Goal: Transaction & Acquisition: Purchase product/service

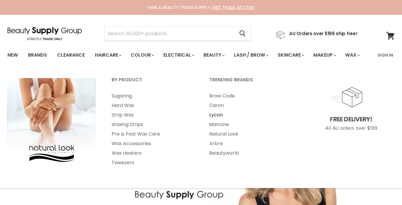
select select "manual"
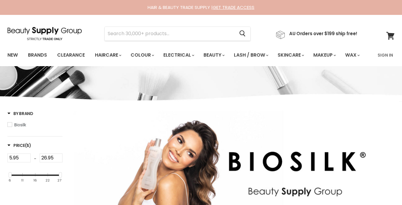
select select "manual"
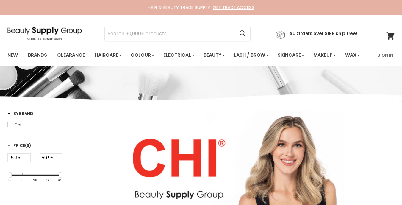
select select "manual"
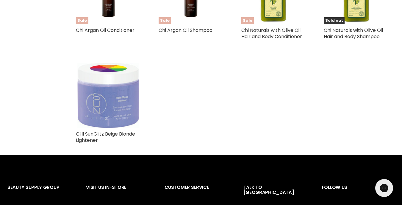
scroll to position [1032, 0]
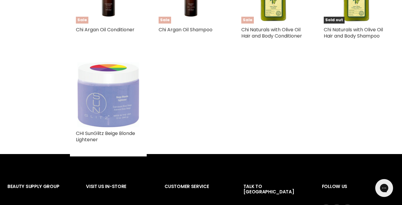
click at [119, 124] on img "Main content" at bounding box center [108, 94] width 62 height 65
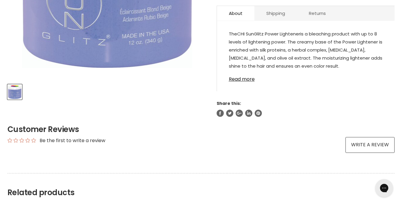
scroll to position [189, 0]
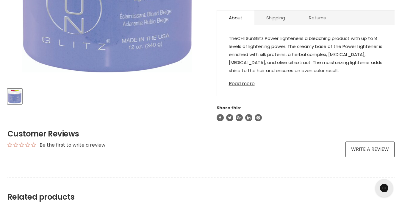
click at [250, 86] on link "Read more" at bounding box center [306, 81] width 154 height 9
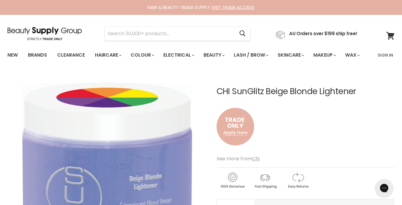
scroll to position [0, 0]
